Goal: Information Seeking & Learning: Learn about a topic

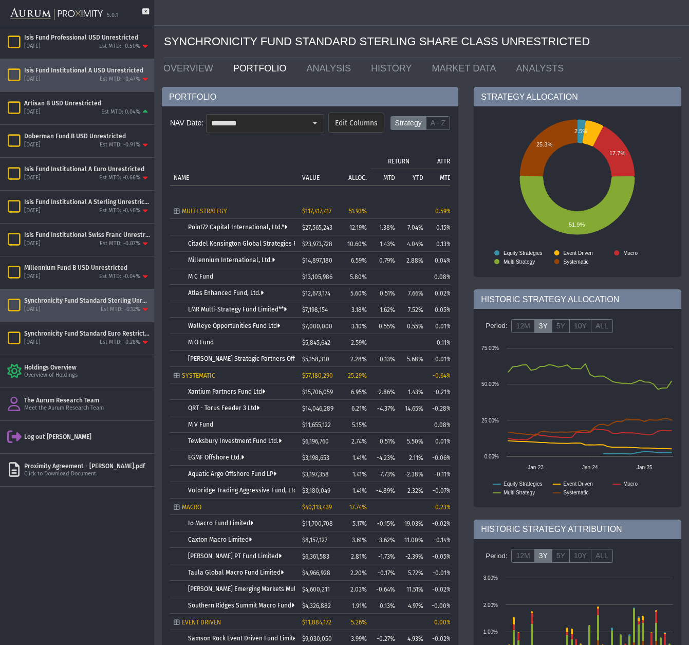
click at [85, 73] on div "Isis Fund Institutional A USD Unrestricted" at bounding box center [87, 70] width 126 height 8
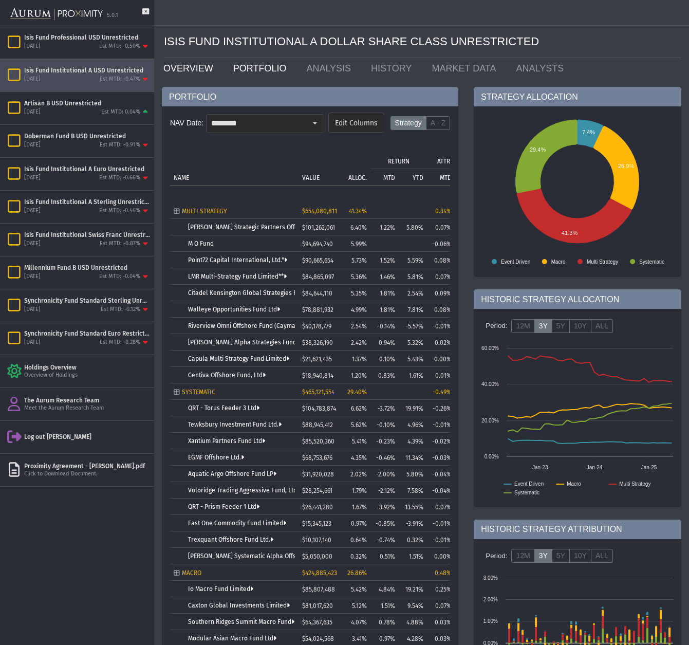
click at [187, 62] on link "OVERVIEW" at bounding box center [191, 68] width 70 height 21
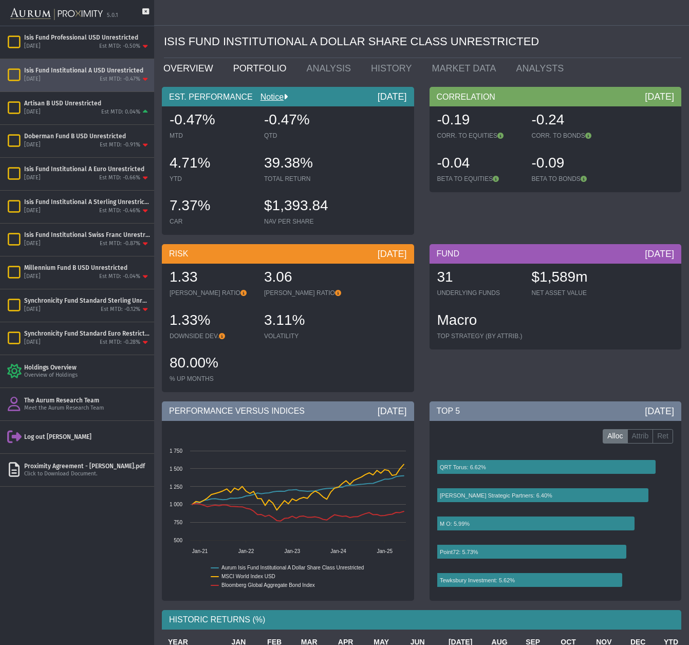
click at [255, 70] on link "PORTFOLIO" at bounding box center [262, 68] width 73 height 21
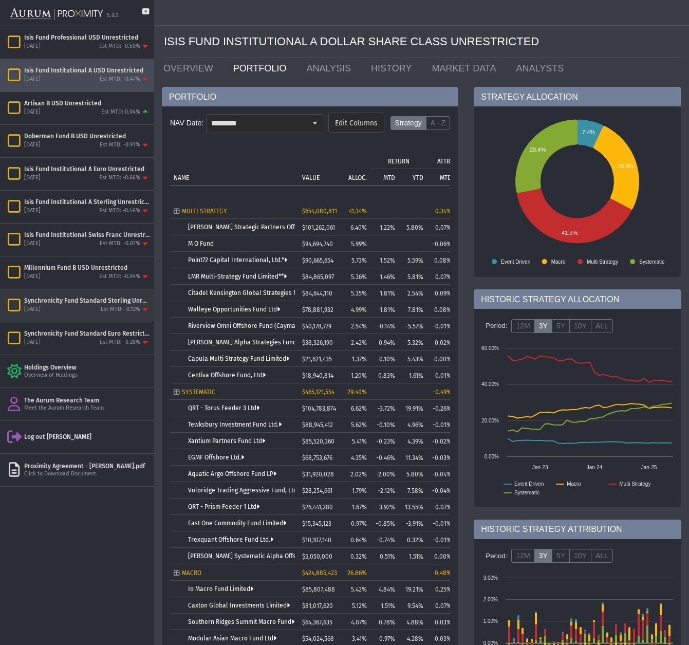
click at [69, 309] on div "[DATE] Est MTD: -0.12%" at bounding box center [87, 309] width 126 height 9
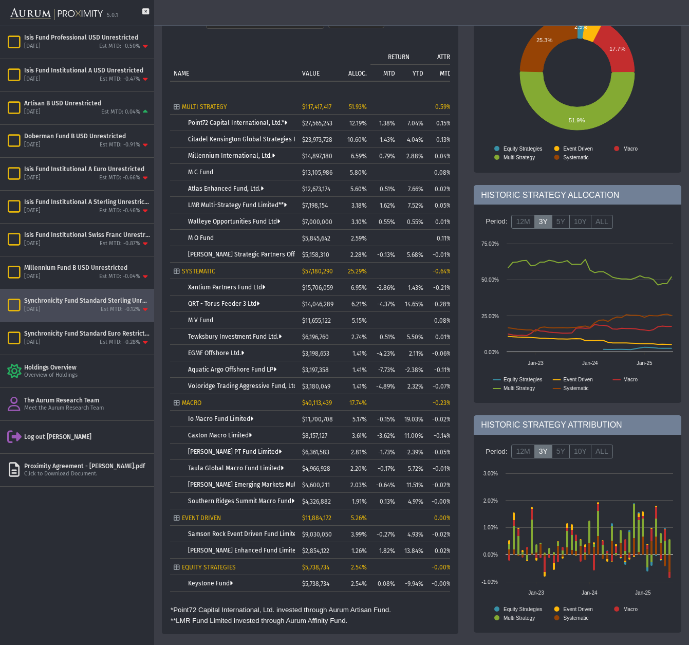
scroll to position [104, 0]
click at [236, 386] on link "Voloridge Trading Aggressive Fund, Ltd." at bounding box center [245, 386] width 114 height 7
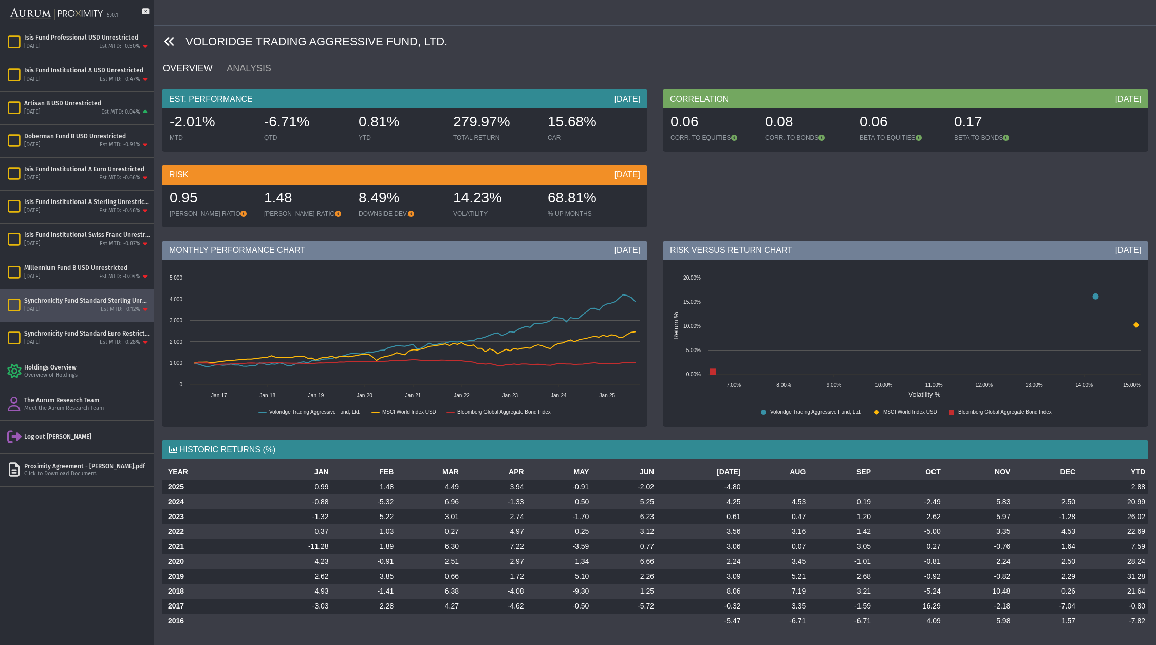
click at [171, 44] on icon at bounding box center [169, 41] width 11 height 11
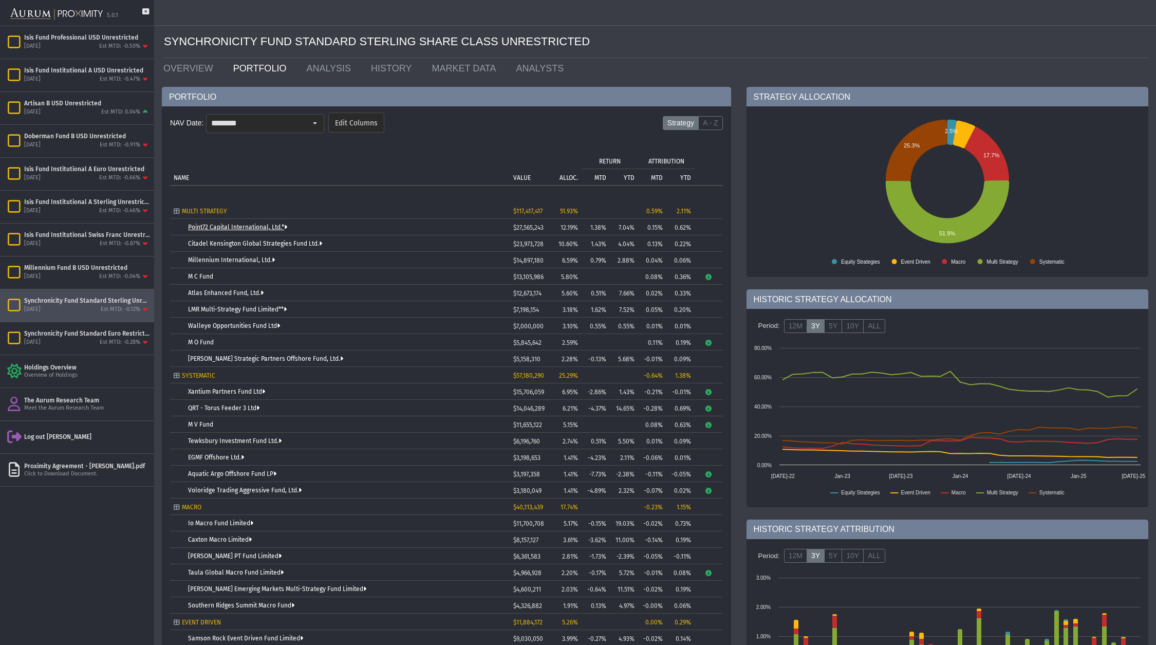
click at [236, 228] on link "Point72 Capital International, Ltd.*" at bounding box center [237, 226] width 99 height 7
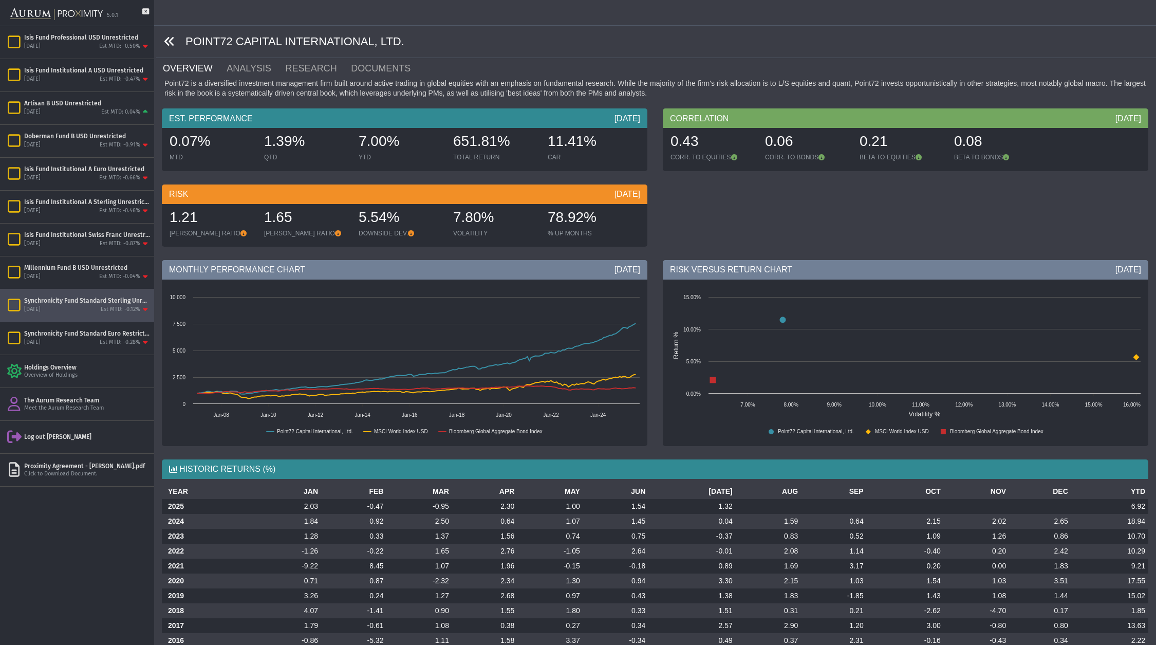
click at [167, 42] on icon at bounding box center [169, 41] width 11 height 11
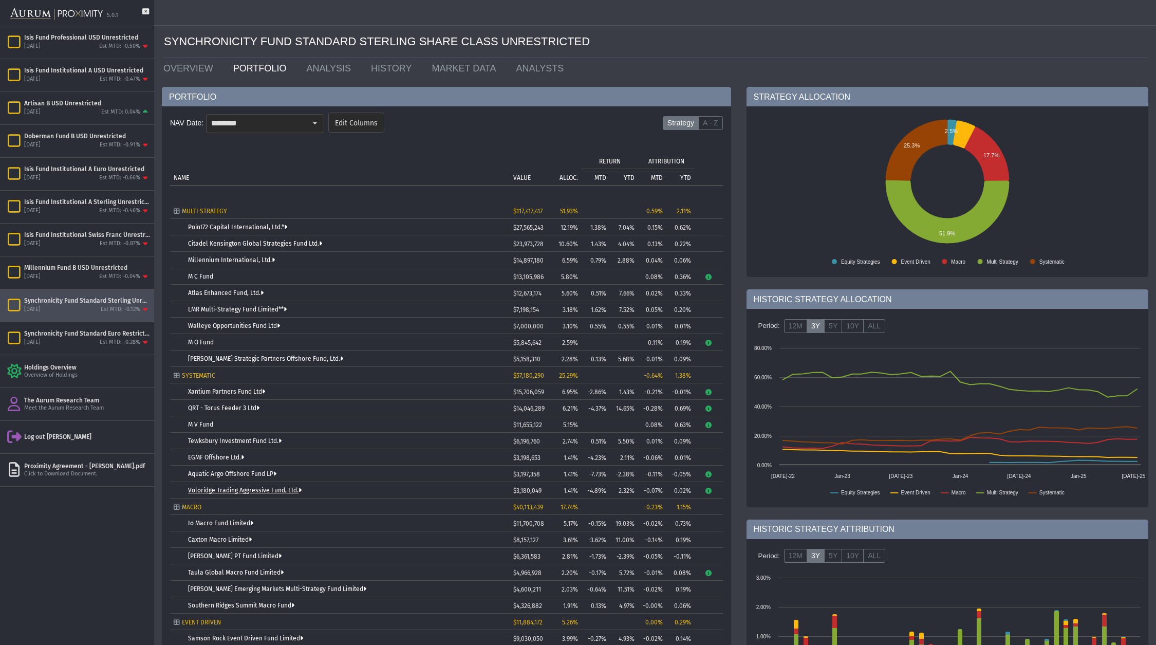
click at [246, 491] on link "Voloridge Trading Aggressive Fund, Ltd." at bounding box center [245, 489] width 114 height 7
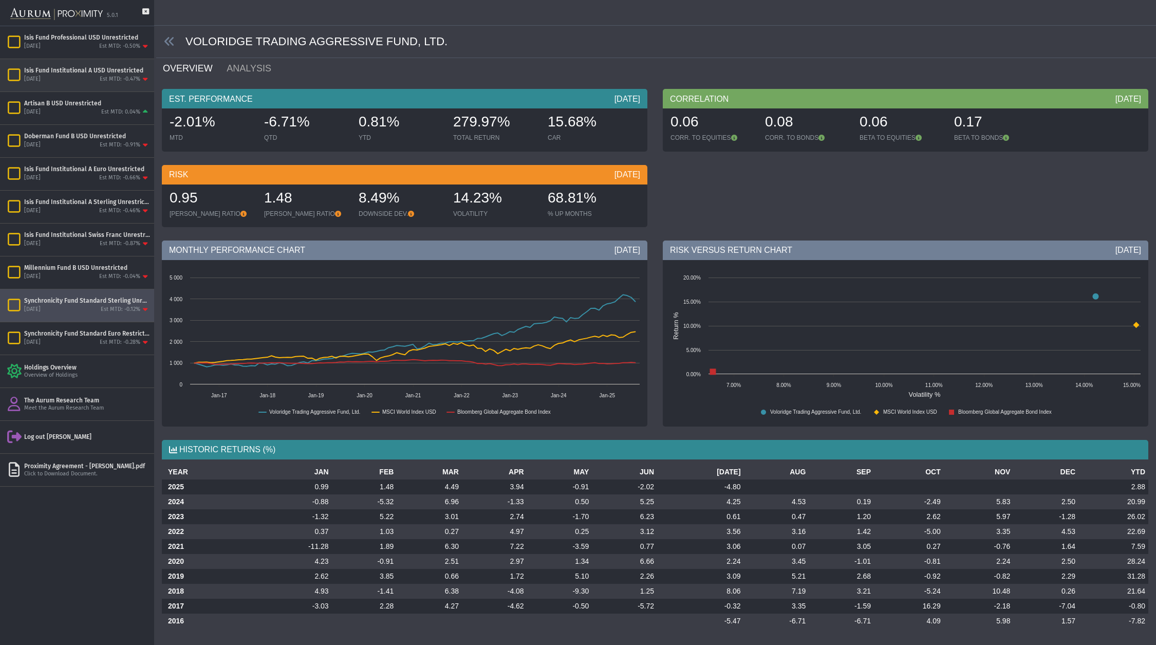
click at [101, 74] on div "Isis Fund Institutional A USD Unrestricted" at bounding box center [87, 70] width 126 height 8
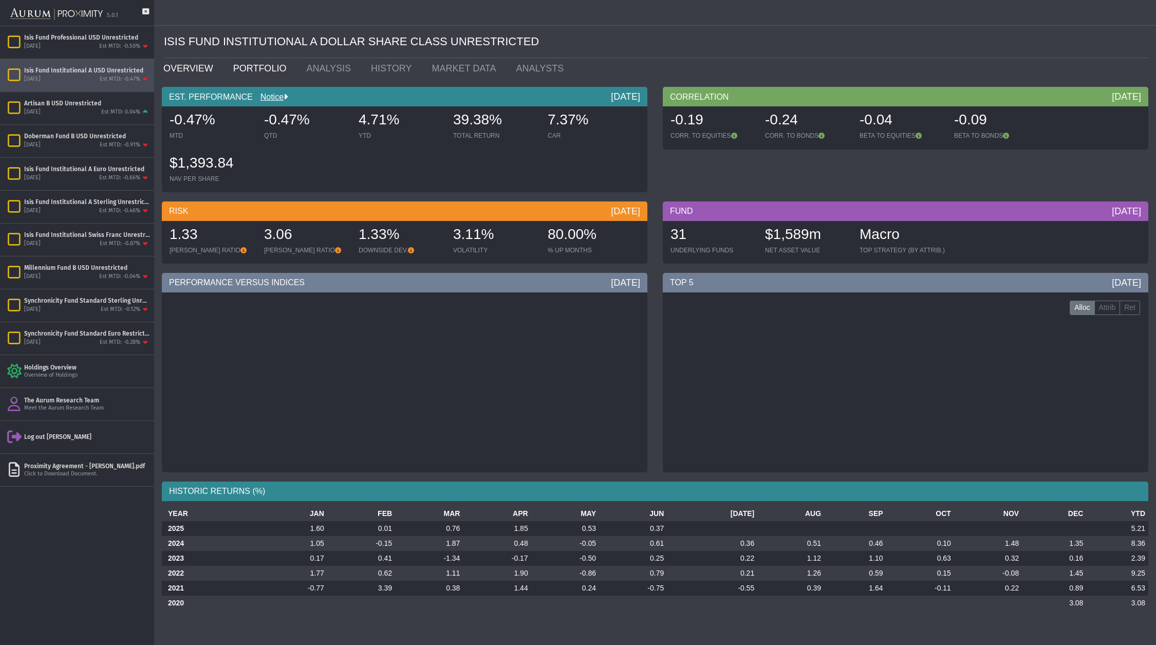
click at [261, 67] on link "PORTFOLIO" at bounding box center [262, 68] width 73 height 21
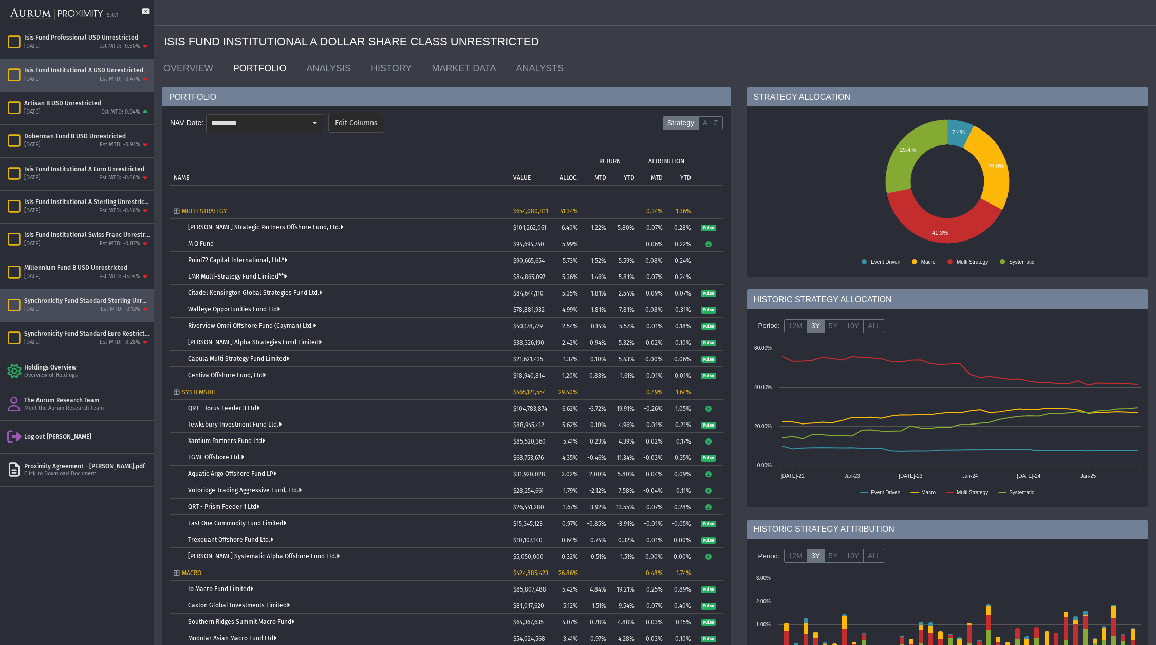
click at [86, 302] on div "Synchronicity Fund Standard Sterling Unrestricted" at bounding box center [87, 300] width 126 height 8
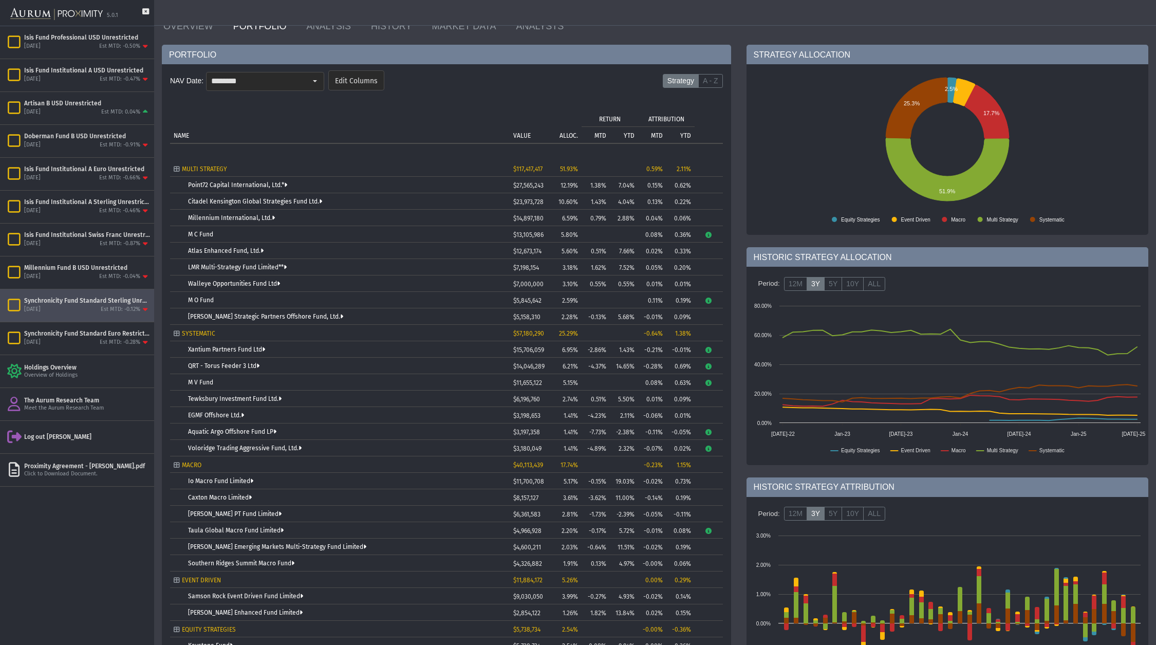
scroll to position [42, 0]
click at [219, 349] on link "Xantium Partners Fund Ltd" at bounding box center [226, 349] width 77 height 7
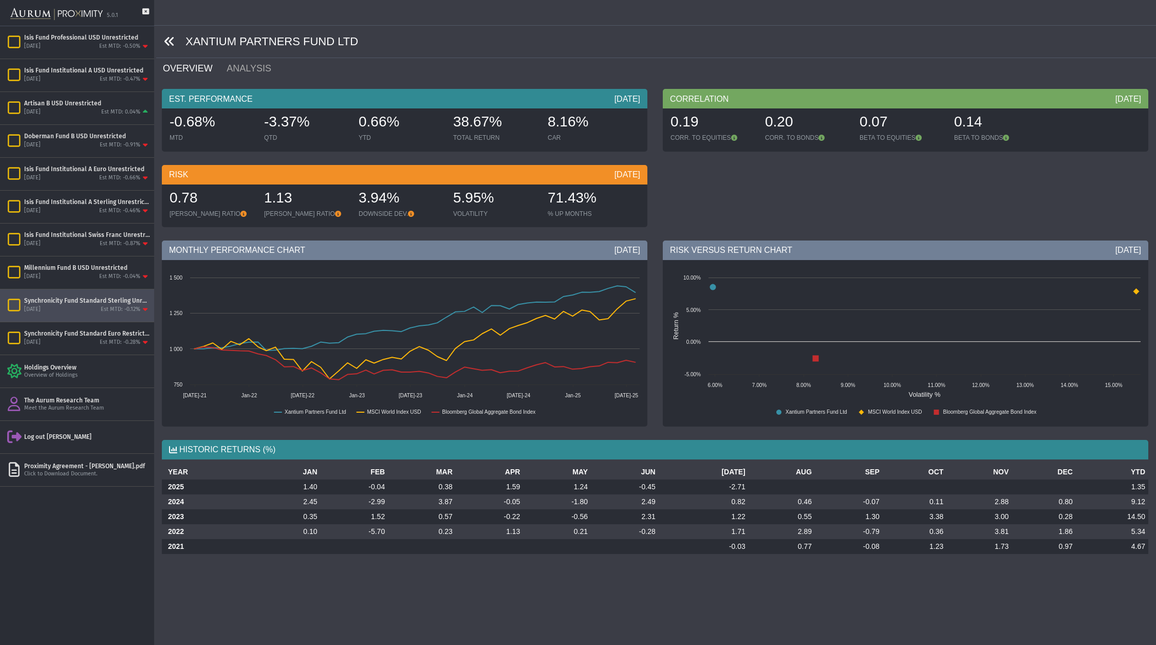
click at [167, 41] on icon at bounding box center [169, 41] width 11 height 11
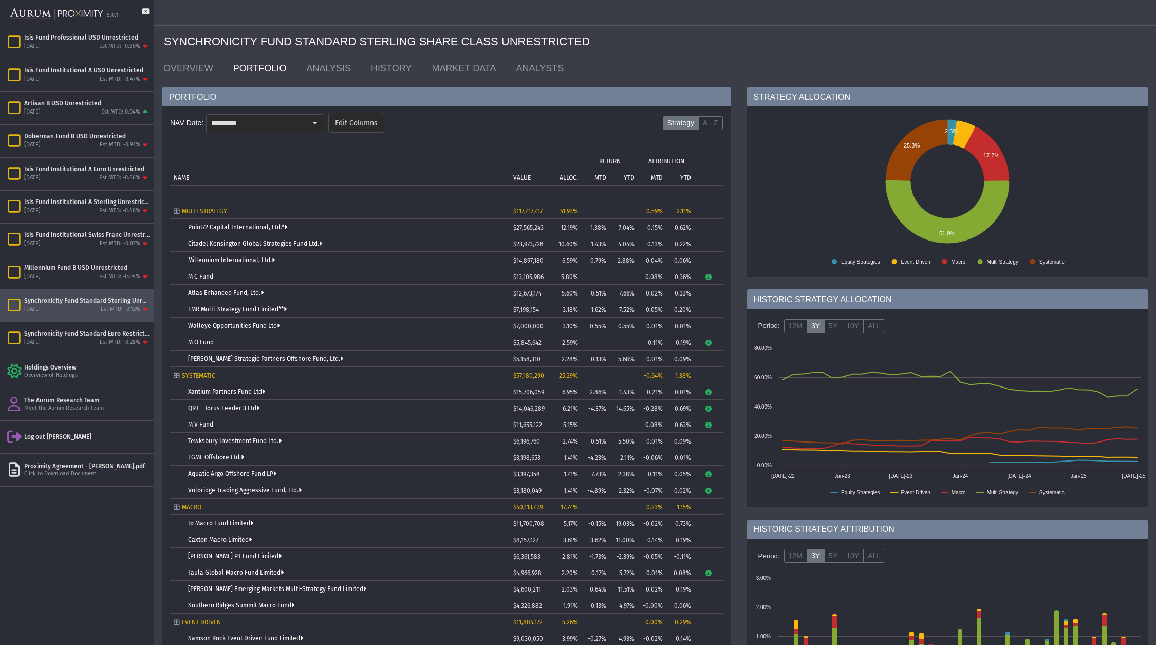
click at [239, 409] on link "QRT - Torus Feeder 3 Ltd" at bounding box center [223, 407] width 71 height 7
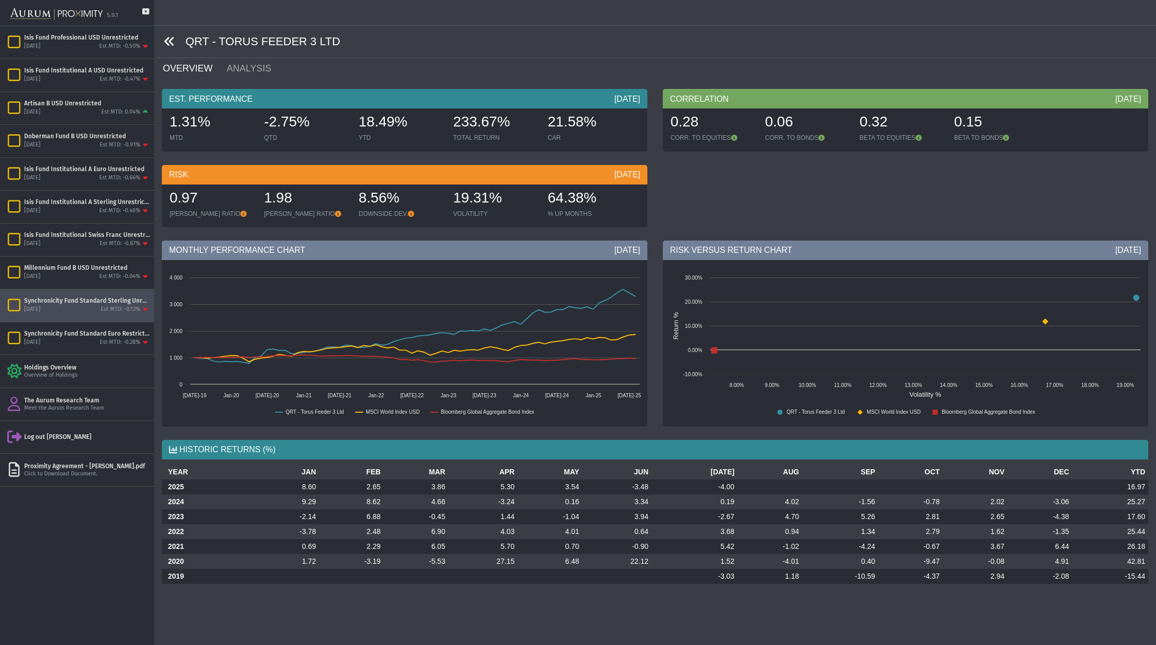
click at [168, 42] on icon at bounding box center [169, 41] width 11 height 11
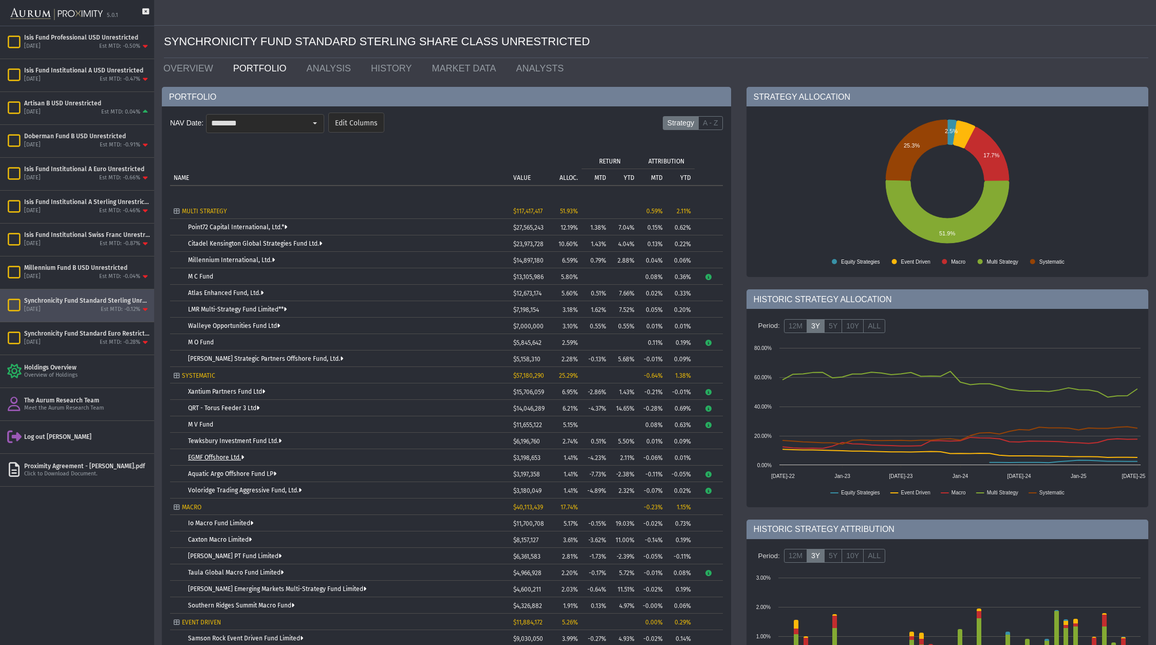
click at [207, 458] on link "EGMF Offshore Ltd." at bounding box center [216, 457] width 56 height 7
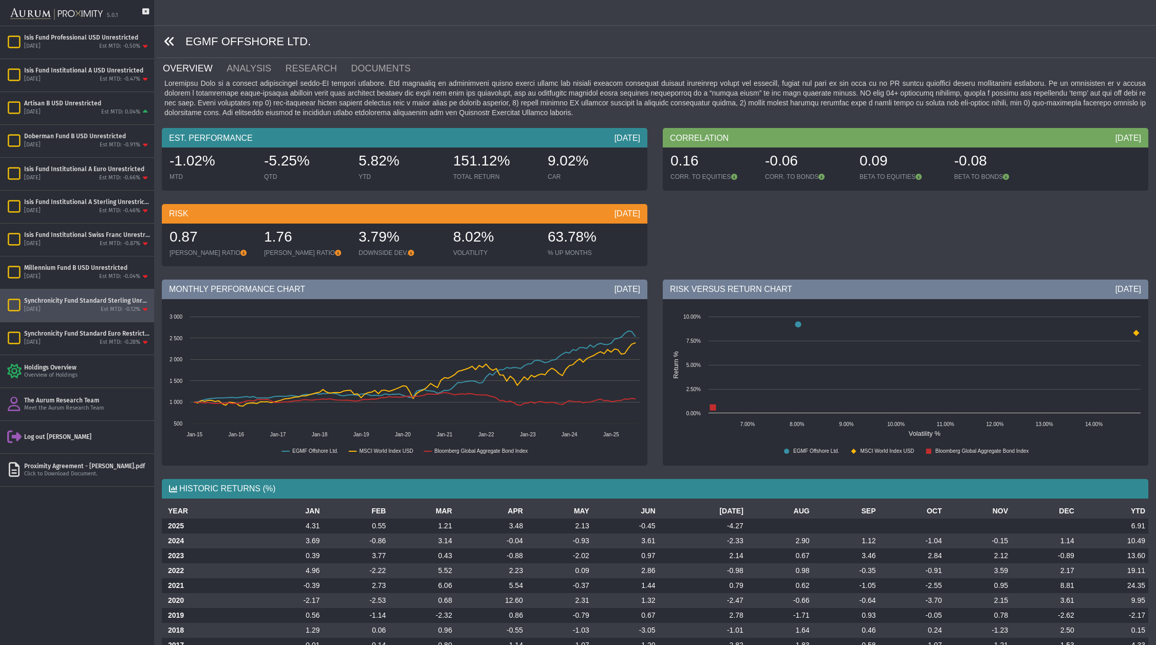
click at [171, 41] on icon at bounding box center [169, 41] width 11 height 11
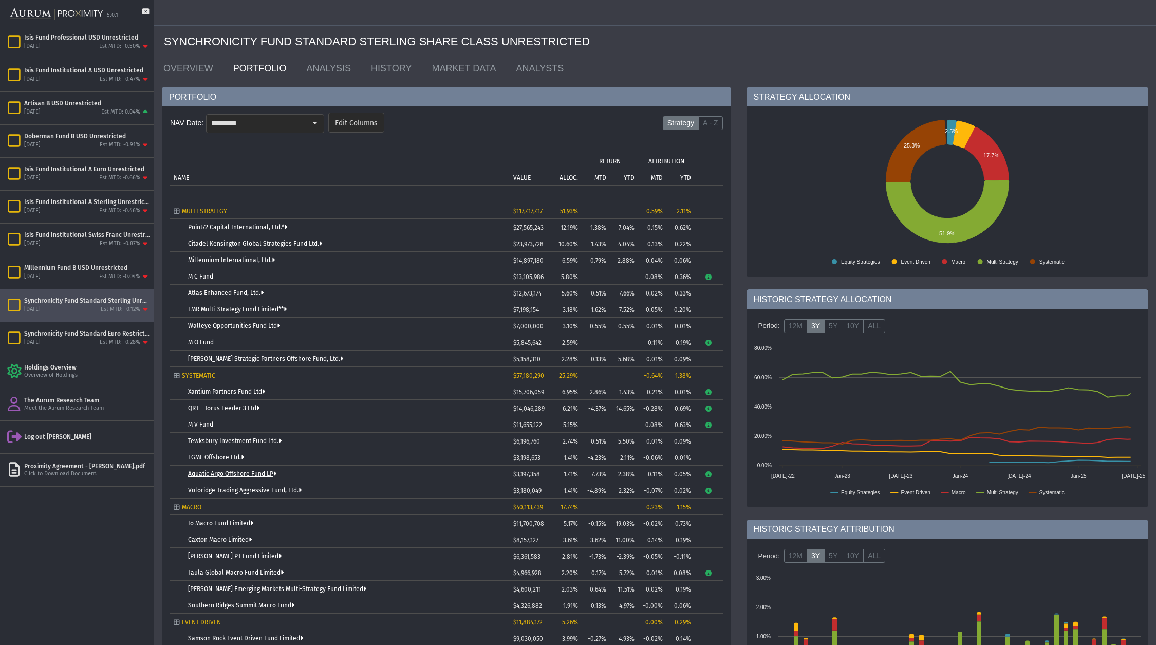
click at [225, 474] on link "Aquatic Argo Offshore Fund LP" at bounding box center [232, 473] width 88 height 7
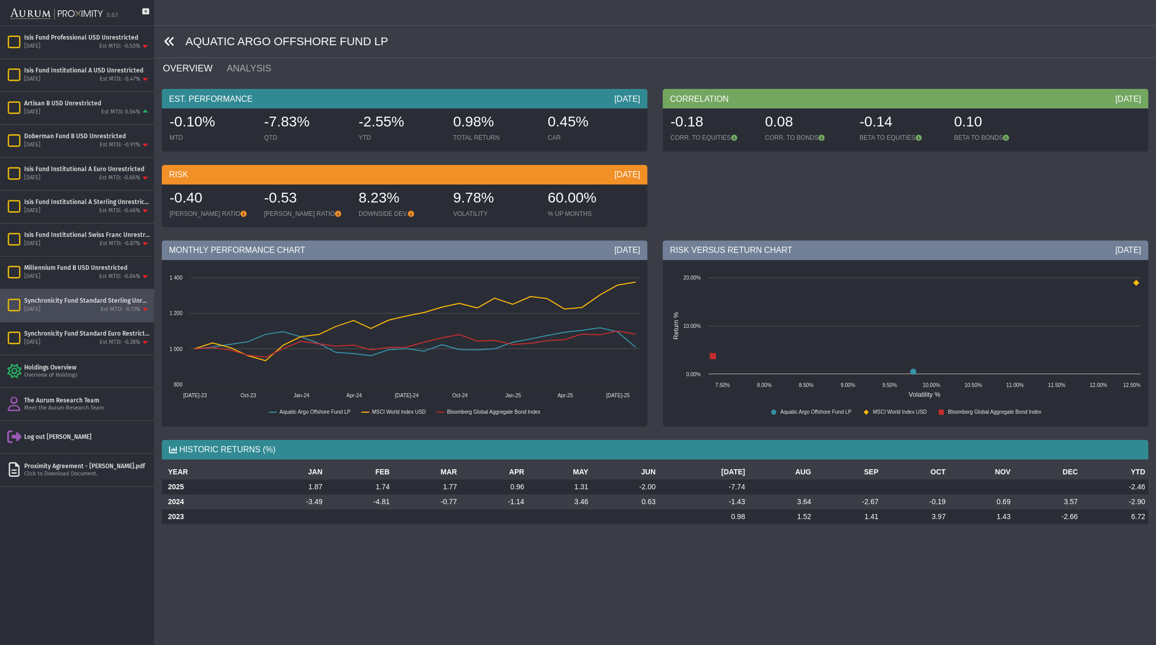
click at [172, 42] on icon at bounding box center [169, 41] width 11 height 11
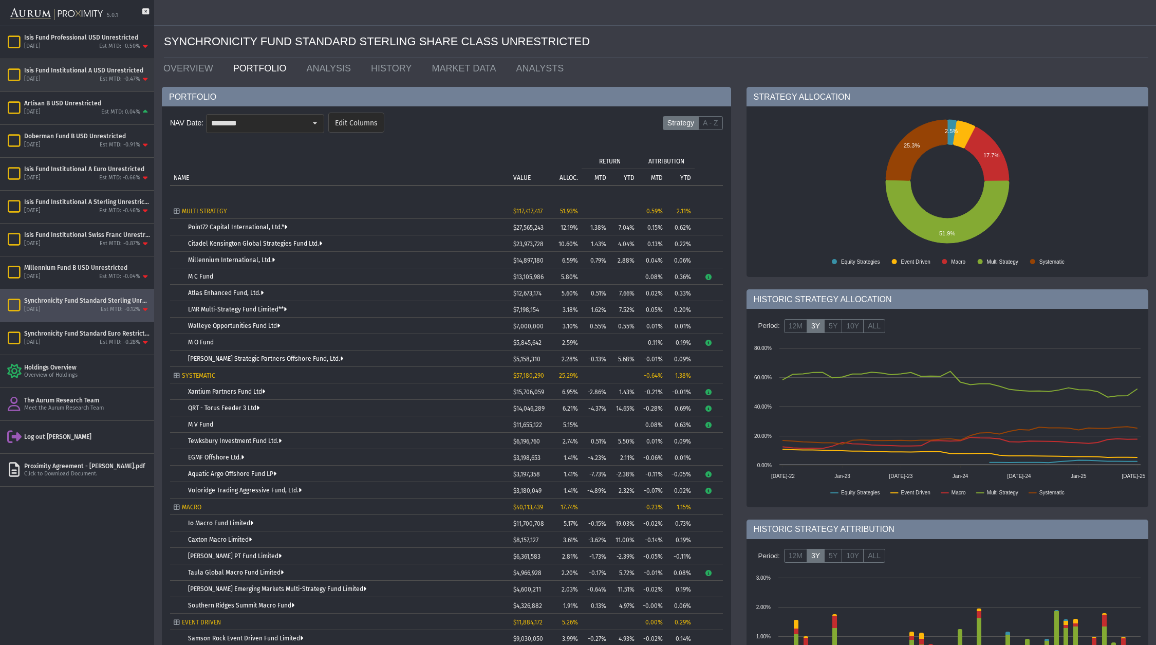
click at [68, 77] on div "[DATE] Est MTD: -0.47%" at bounding box center [87, 79] width 126 height 9
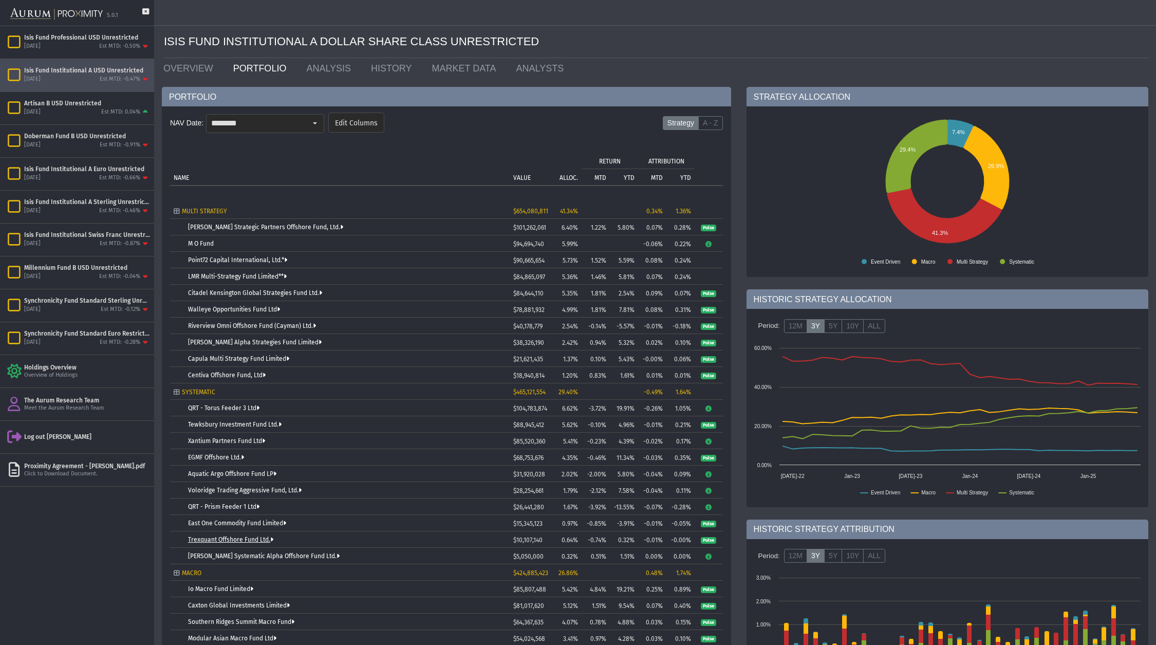
click at [225, 538] on link "Trexquant Offshore Fund Ltd." at bounding box center [230, 539] width 85 height 7
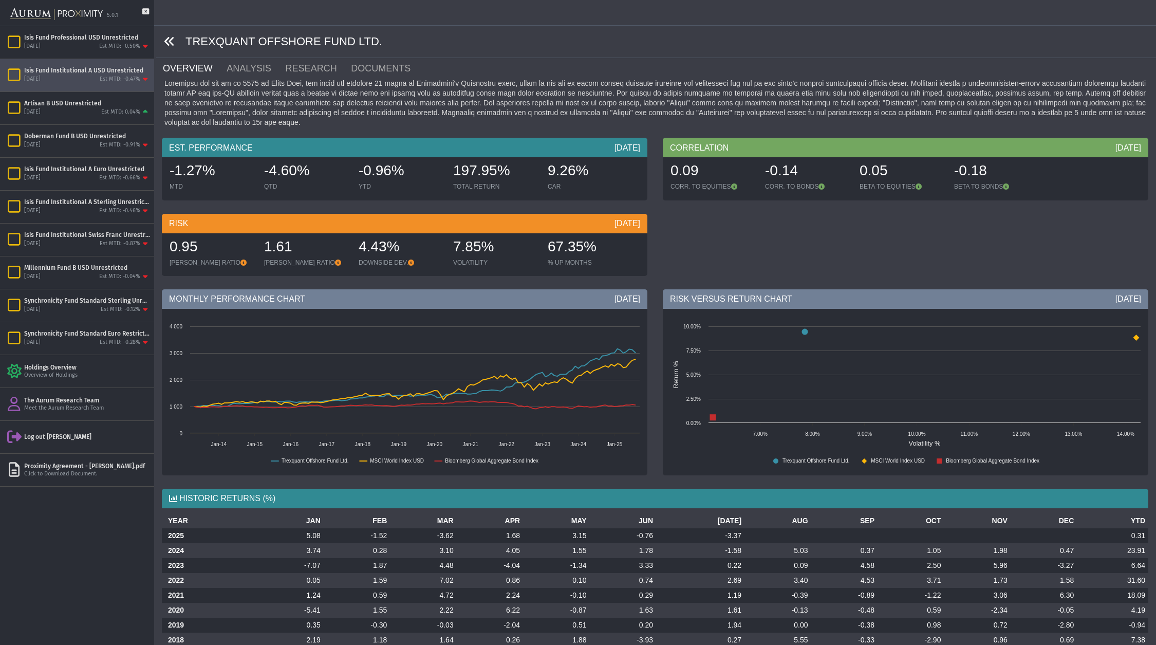
click at [171, 40] on icon at bounding box center [169, 41] width 11 height 11
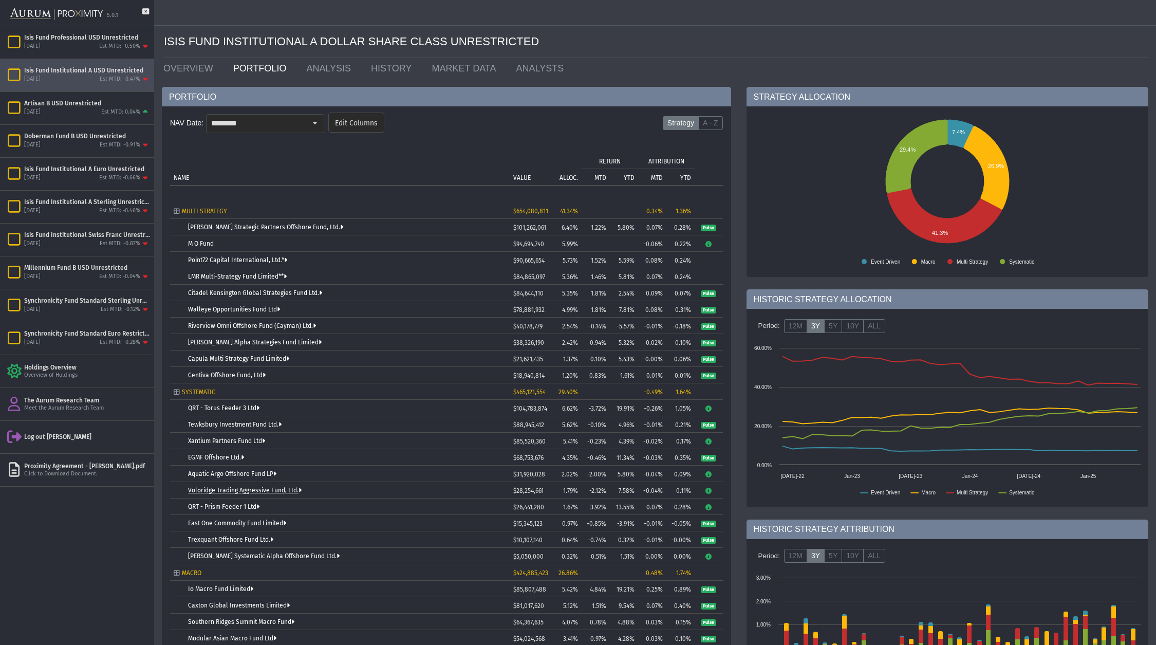
click at [235, 489] on link "Voloridge Trading Aggressive Fund, Ltd." at bounding box center [245, 489] width 114 height 7
